Goal: Task Accomplishment & Management: Manage account settings

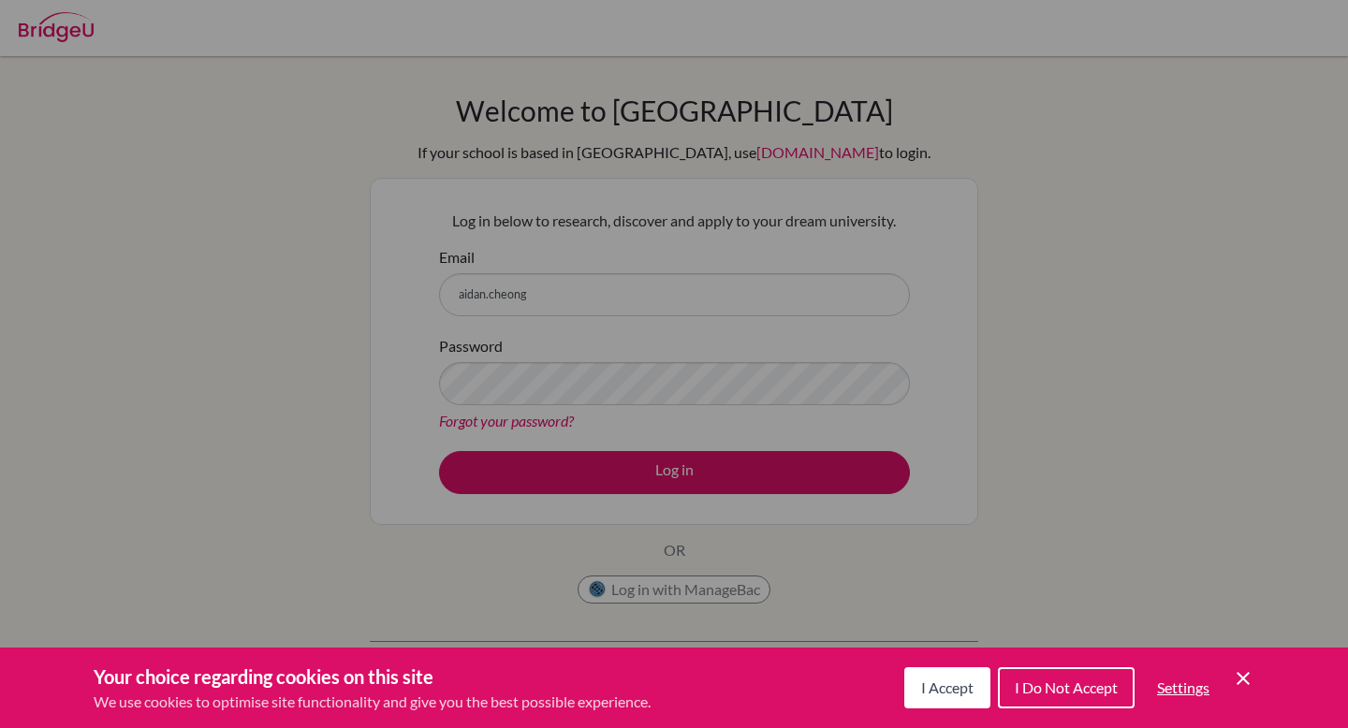
click at [975, 682] on button "I Accept" at bounding box center [947, 687] width 86 height 41
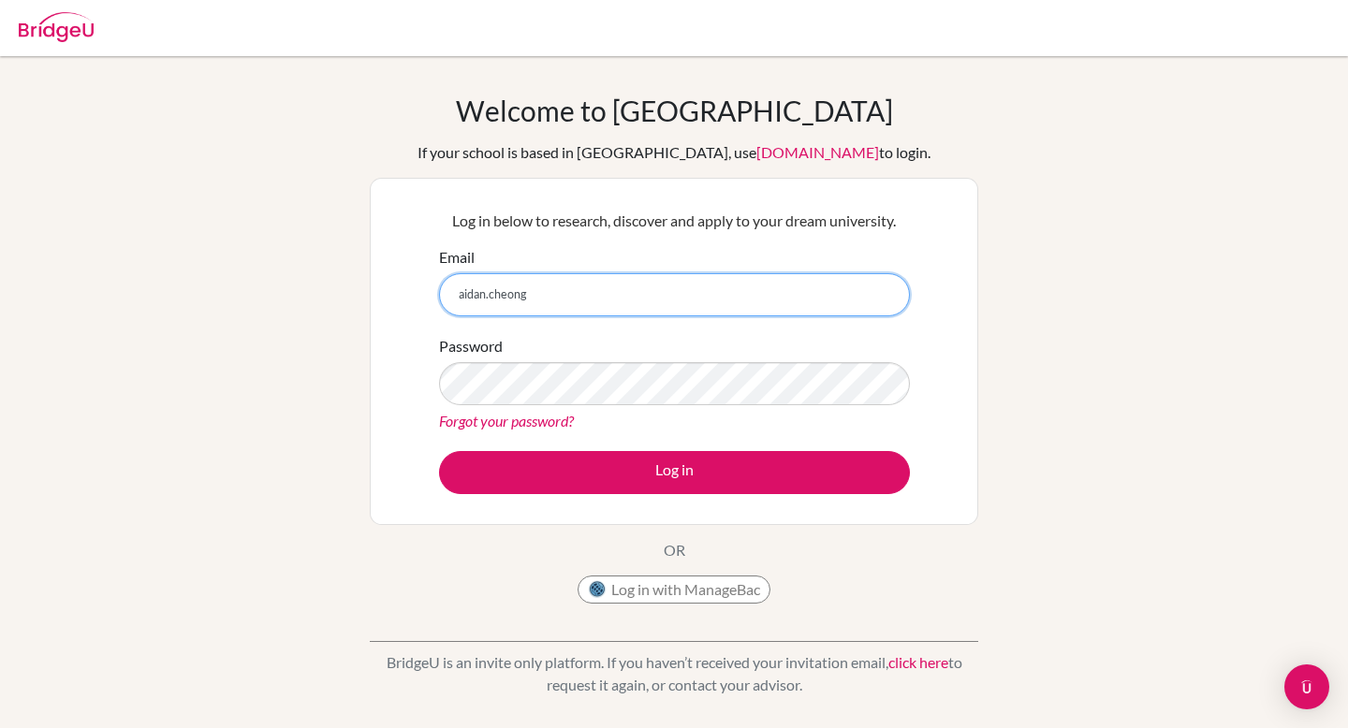
click at [632, 291] on input "aidan.cheong" at bounding box center [674, 294] width 471 height 43
type input "aidan.cheong@gmail.com"
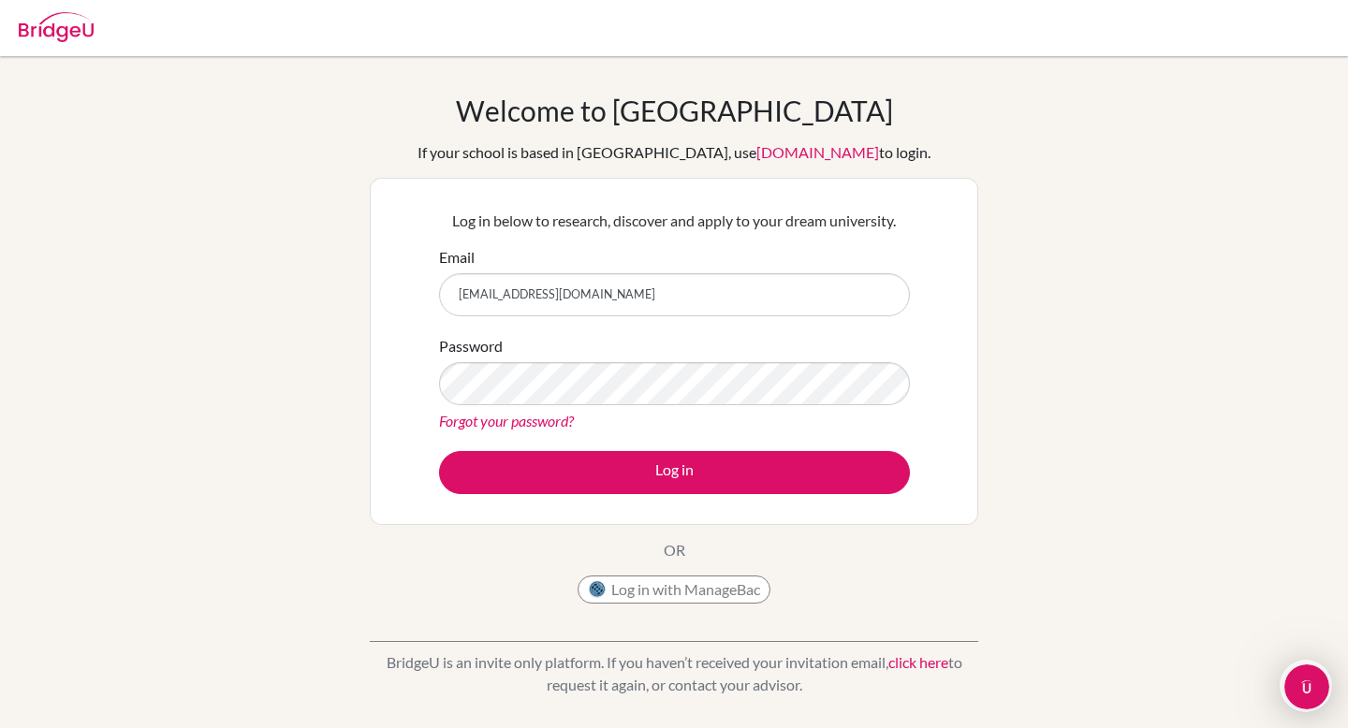
click at [522, 420] on link "Forgot your password?" at bounding box center [506, 421] width 135 height 18
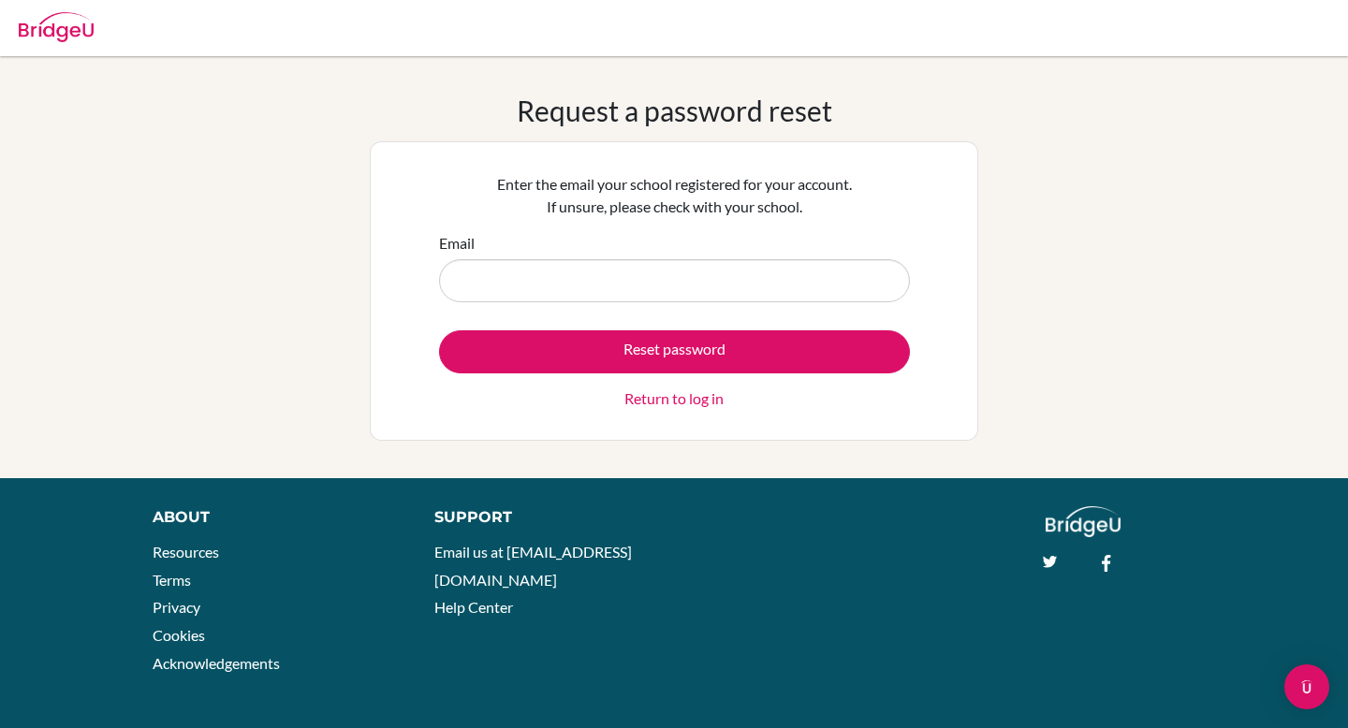
click at [655, 213] on p "Enter the email your school registered for your account. If unsure, please chec…" at bounding box center [674, 195] width 471 height 45
click at [655, 214] on p "Enter the email your school registered for your account. If unsure, please chec…" at bounding box center [674, 195] width 471 height 45
click at [655, 215] on p "Enter the email your school registered for your account. If unsure, please chec…" at bounding box center [674, 195] width 471 height 45
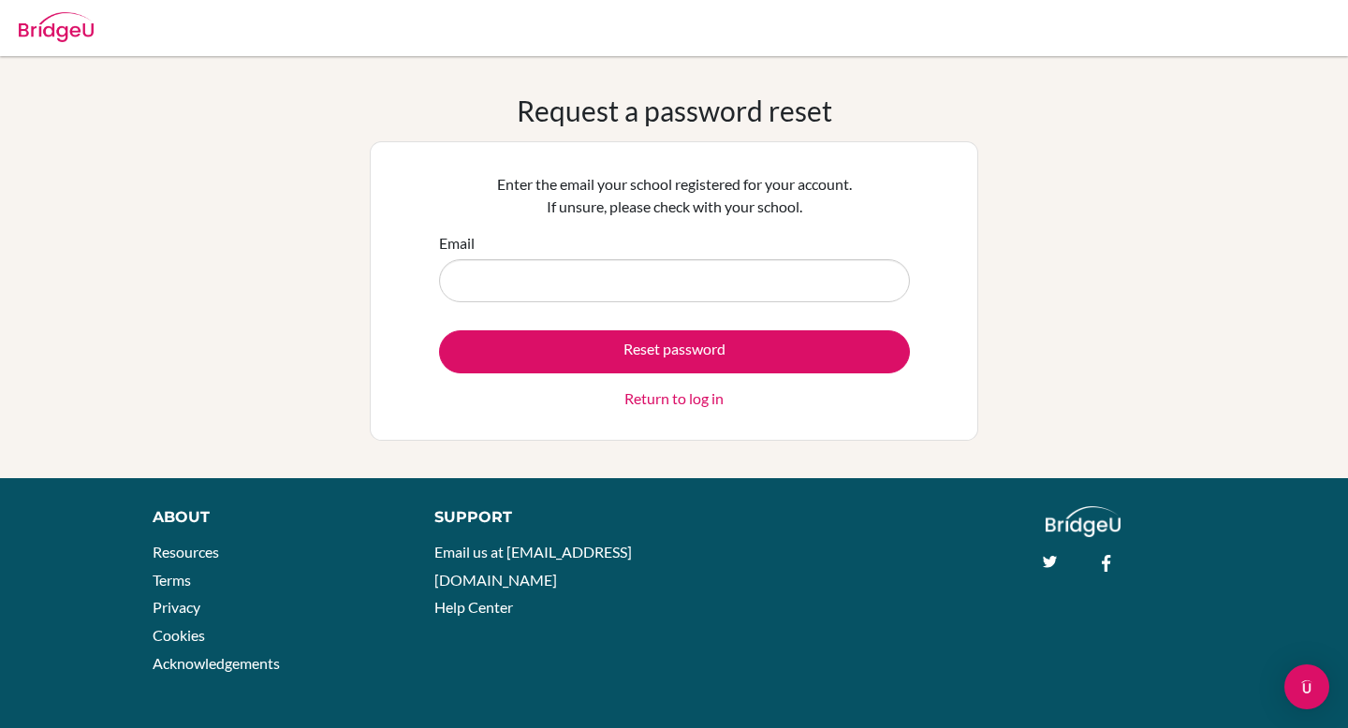
click at [655, 216] on p "Enter the email your school registered for your account. If unsure, please chec…" at bounding box center [674, 195] width 471 height 45
click at [655, 218] on div "Enter the email your school registered for your account. If unsure, please chec…" at bounding box center [674, 291] width 494 height 260
